Goal: Task Accomplishment & Management: Manage account settings

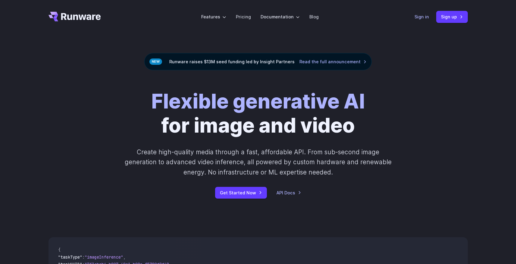
click at [426, 18] on link "Sign in" at bounding box center [421, 16] width 14 height 7
click at [425, 16] on link "Sign in" at bounding box center [421, 16] width 14 height 7
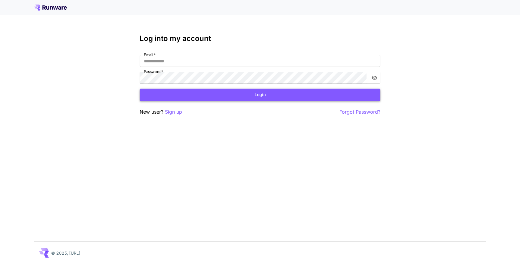
type input "**********"
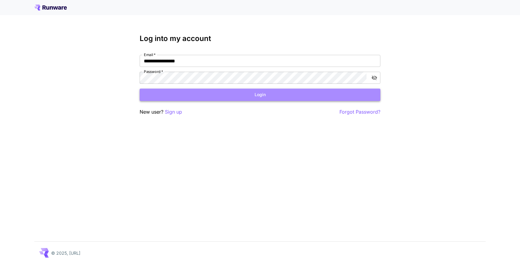
click at [239, 95] on button "Login" at bounding box center [260, 95] width 241 height 12
